Goal: Task Accomplishment & Management: Manage account settings

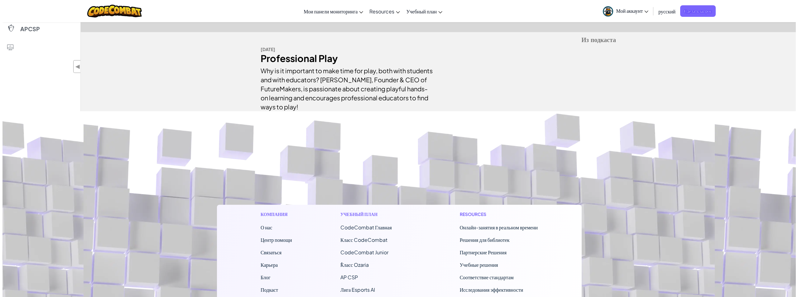
scroll to position [156, 0]
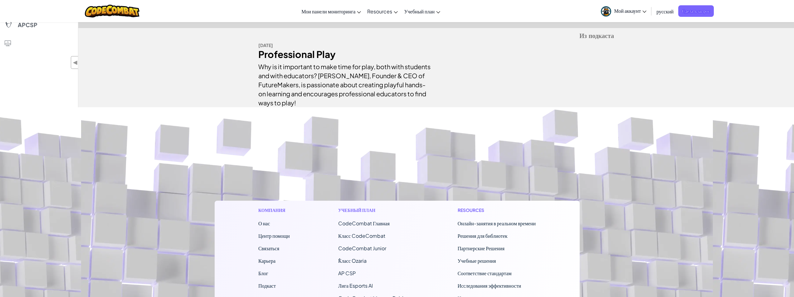
click at [377, 223] on span "CodeCombat Главная" at bounding box center [363, 223] width 51 height 7
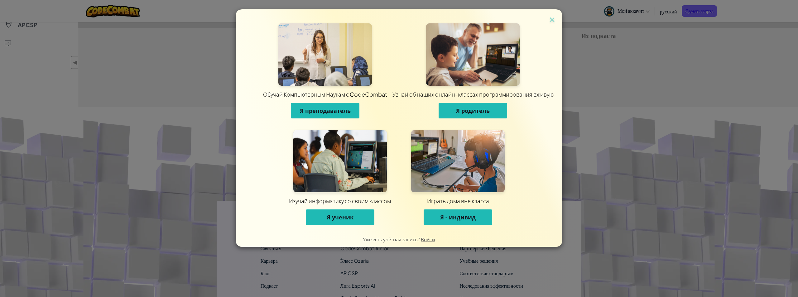
click at [355, 215] on button "Я ученик" at bounding box center [340, 218] width 69 height 16
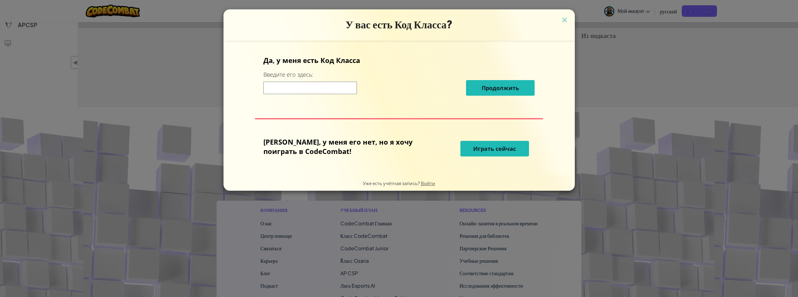
click at [466, 144] on button "Играть сейчас" at bounding box center [495, 149] width 69 height 16
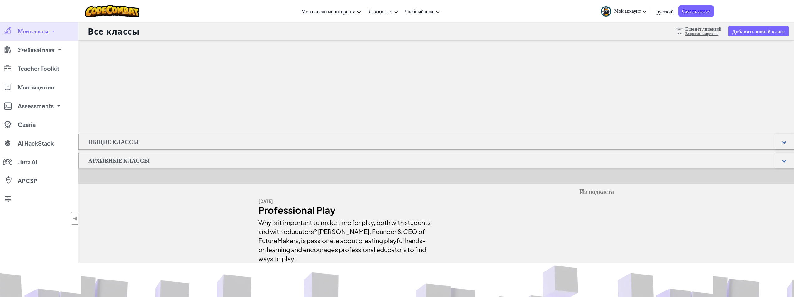
click at [632, 13] on span "Мой аккаунт" at bounding box center [630, 10] width 32 height 7
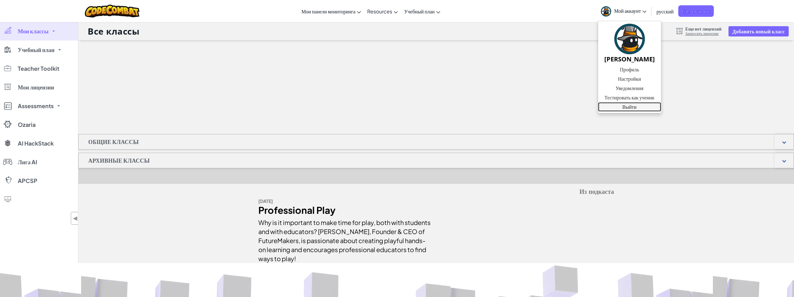
click at [630, 104] on link "Выйти" at bounding box center [629, 106] width 63 height 9
